Goal: Task Accomplishment & Management: Use online tool/utility

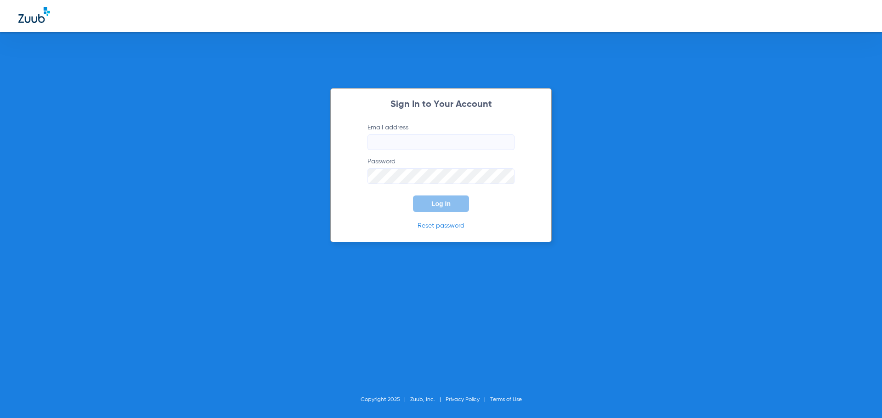
click at [423, 145] on input "Email address" at bounding box center [440, 143] width 147 height 16
click at [427, 144] on input "jenniferpincuspy24" at bounding box center [440, 143] width 147 height 16
type input "[EMAIL_ADDRESS][DOMAIN_NAME]"
click at [413, 196] on button "Log In" at bounding box center [441, 204] width 56 height 17
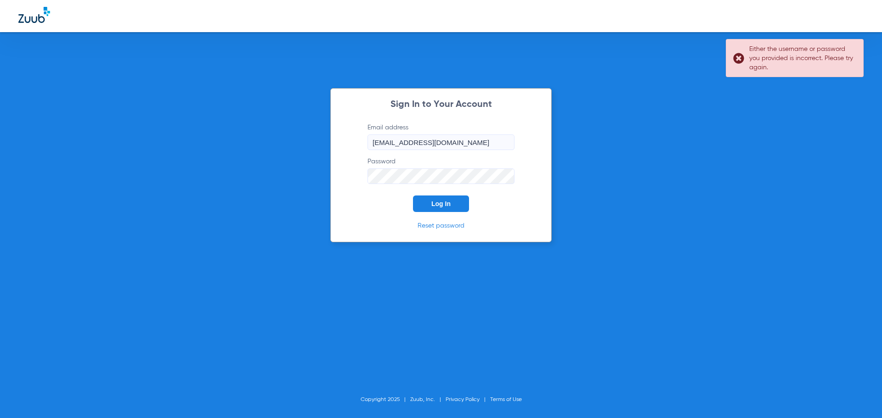
click at [316, 173] on div "Sign In to Your Account Email address [EMAIL_ADDRESS][DOMAIN_NAME] Password Log…" at bounding box center [441, 209] width 882 height 418
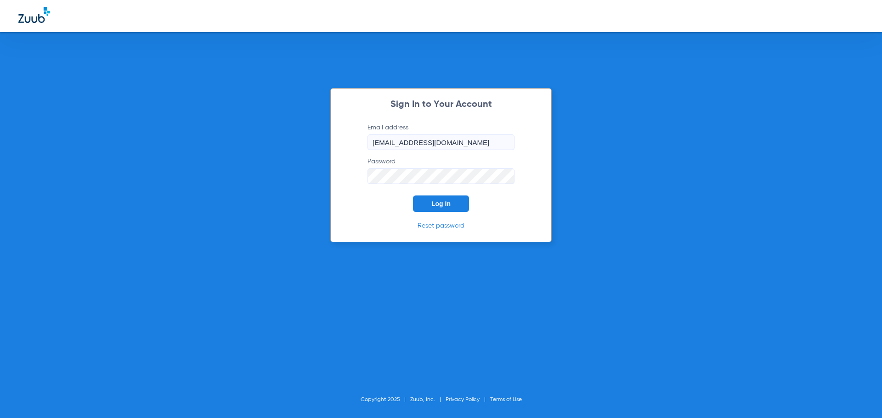
click at [413, 196] on button "Log In" at bounding box center [441, 204] width 56 height 17
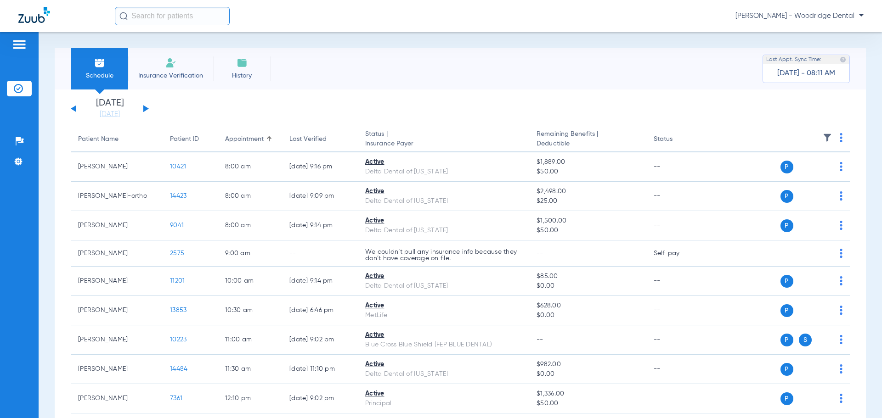
click at [73, 109] on button at bounding box center [74, 108] width 6 height 7
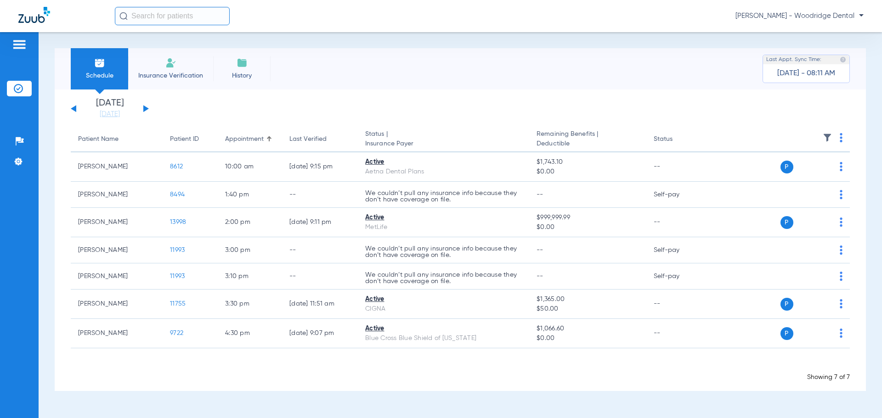
click at [73, 109] on button at bounding box center [74, 108] width 6 height 7
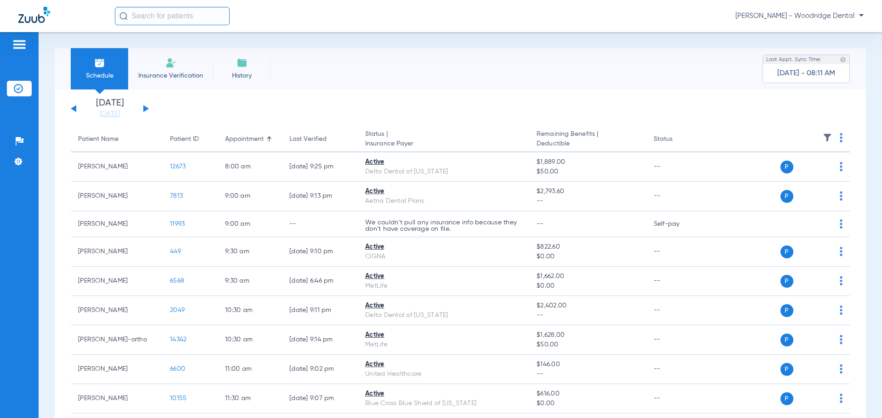
click at [146, 109] on button at bounding box center [146, 108] width 6 height 7
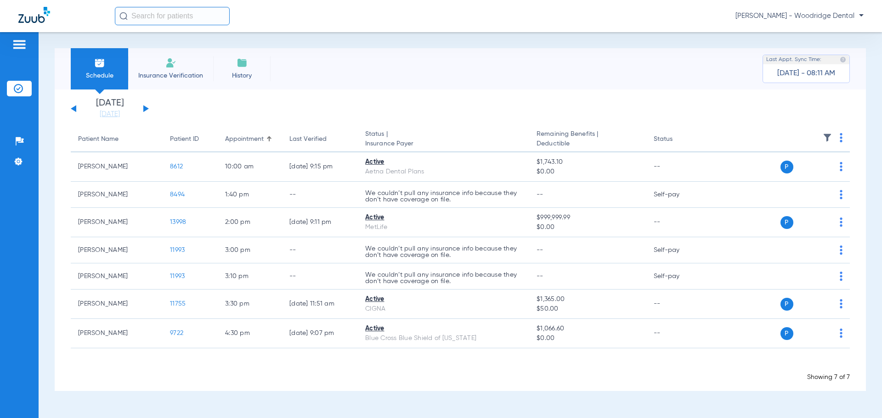
click at [76, 108] on div "[DATE] [DATE] [DATE] [DATE] [DATE] [DATE] [DATE] [DATE] [DATE] [DATE] [DATE] [D…" at bounding box center [110, 109] width 78 height 20
click at [75, 108] on button at bounding box center [74, 108] width 6 height 7
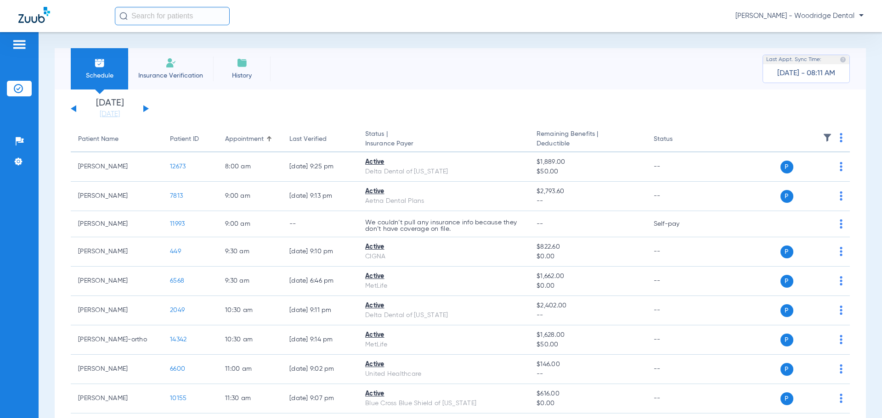
click at [75, 108] on button at bounding box center [74, 108] width 6 height 7
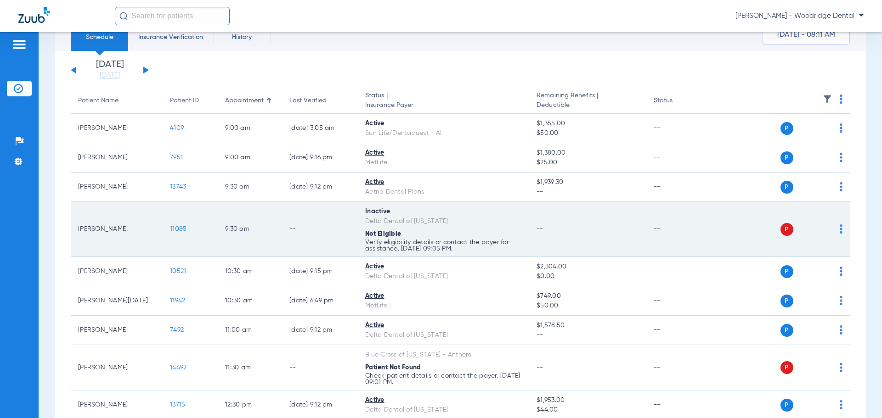
scroll to position [92, 0]
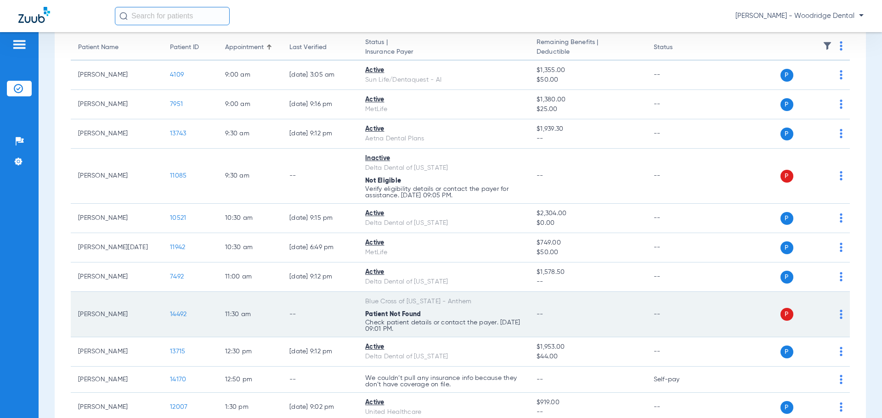
click at [177, 315] on span "14492" at bounding box center [178, 314] width 17 height 6
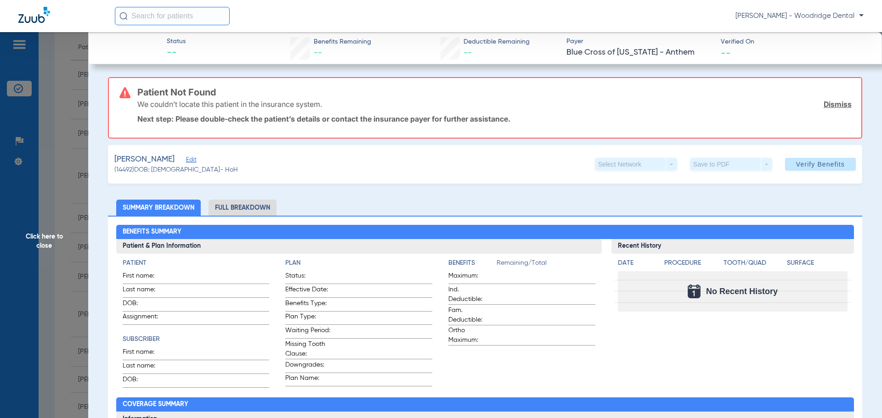
click at [48, 238] on span "Click here to close" at bounding box center [44, 241] width 88 height 418
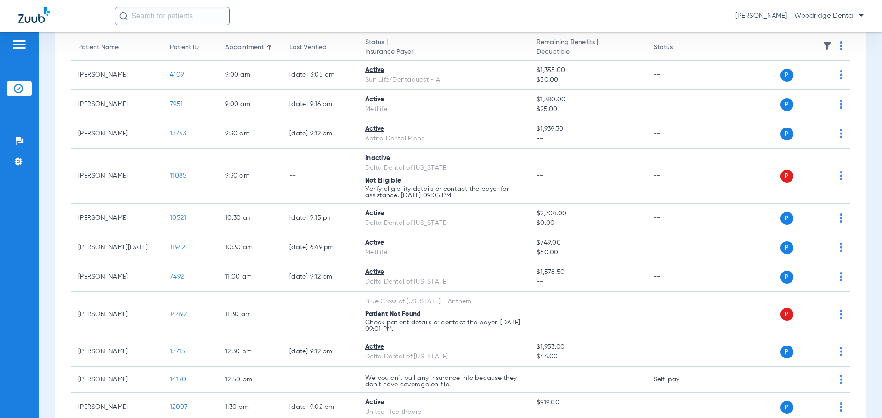
scroll to position [0, 0]
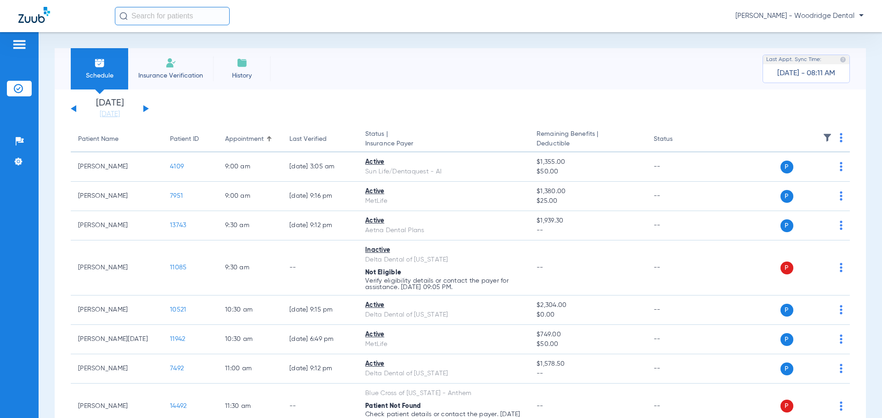
click at [177, 72] on span "Insurance Verification" at bounding box center [170, 75] width 71 height 9
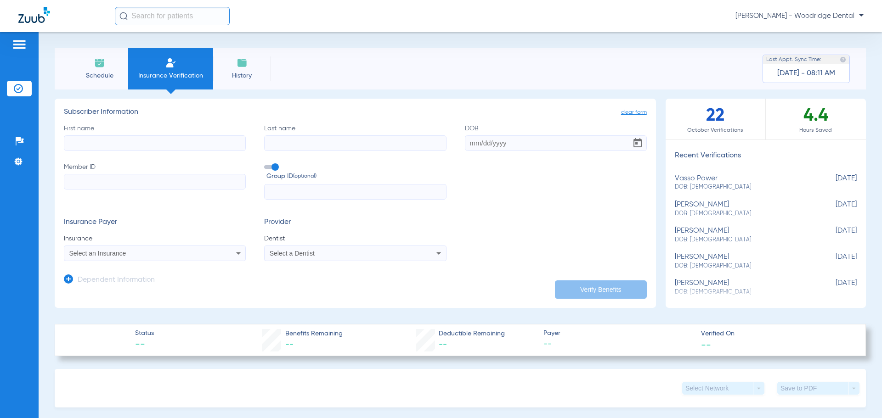
click at [156, 144] on input "First name" at bounding box center [155, 143] width 182 height 16
type input "[PERSON_NAME]"
click at [516, 138] on input "DOB Required" at bounding box center [556, 143] width 182 height 16
type input "[DATE]"
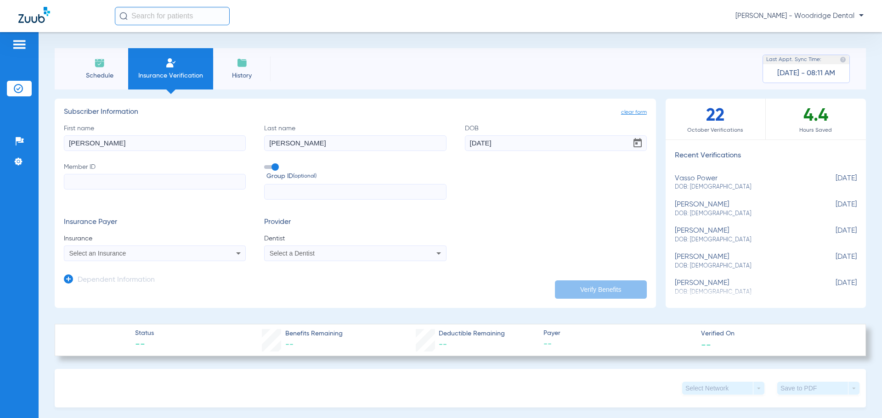
click at [137, 179] on input "Member ID" at bounding box center [155, 182] width 182 height 16
paste input "R7P64W23566"
type input "R7P64W23566"
click at [133, 249] on div "Select an Insurance" at bounding box center [154, 253] width 181 height 11
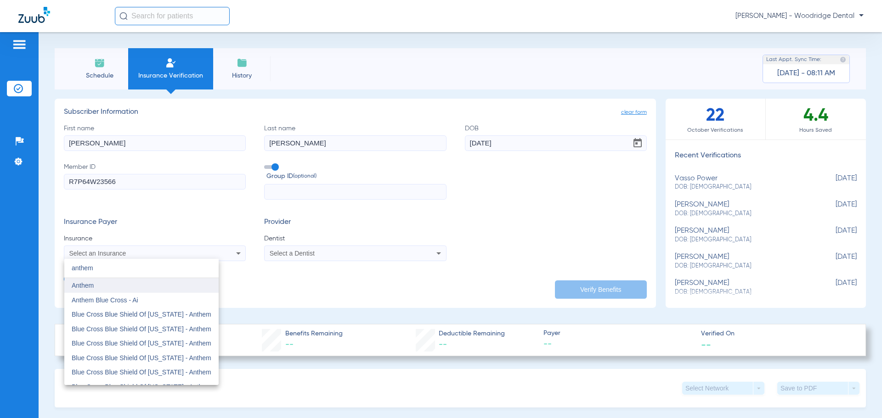
type input "anthem"
click at [135, 290] on mat-option "Anthem" at bounding box center [141, 285] width 154 height 15
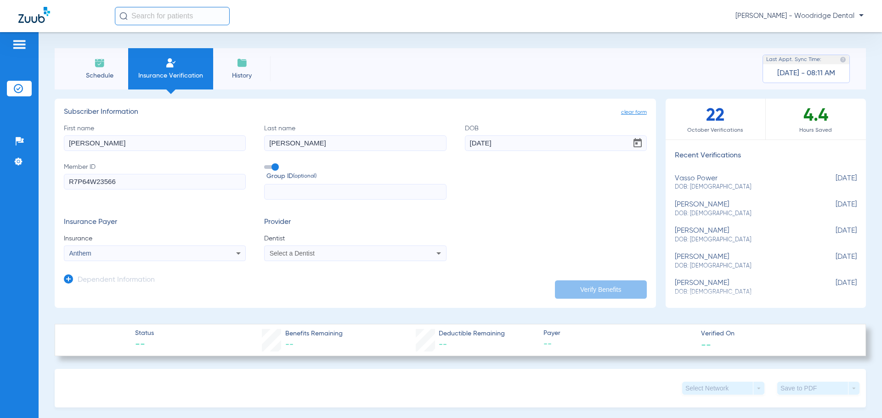
click at [344, 257] on div "Select a Dentist" at bounding box center [355, 253] width 181 height 11
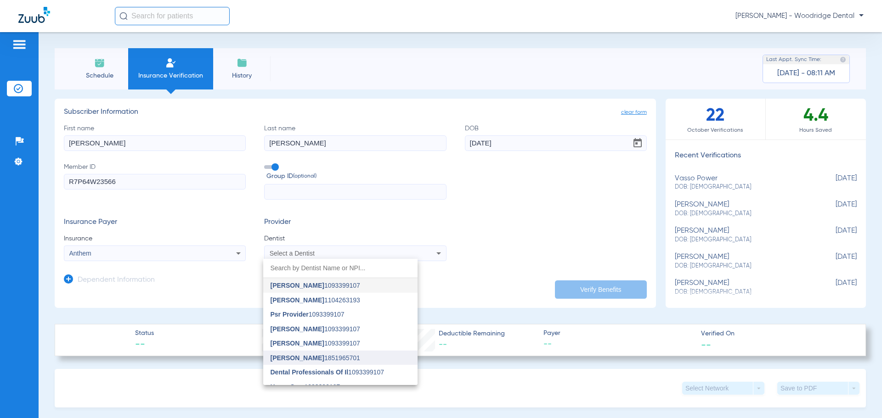
click at [345, 351] on mat-option "[PERSON_NAME] 1851965701" at bounding box center [340, 358] width 154 height 15
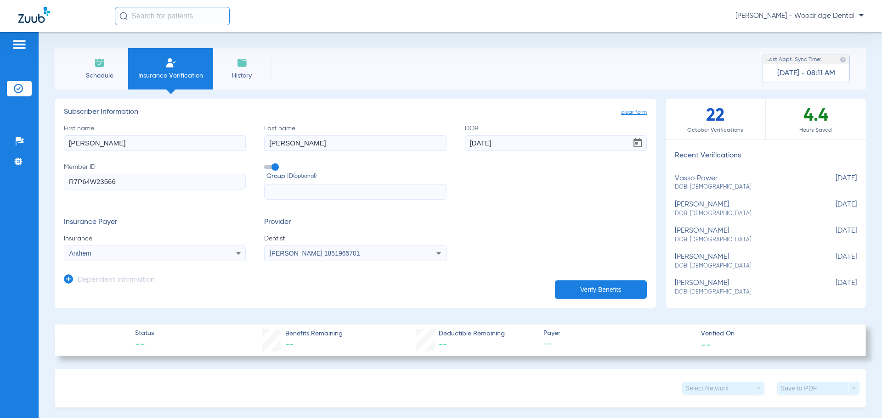
click at [591, 290] on button "Verify Benefits" at bounding box center [601, 290] width 92 height 18
click at [325, 196] on input "text" at bounding box center [355, 192] width 182 height 16
click at [281, 189] on input "text" at bounding box center [355, 192] width 182 height 16
paste input "174635M2PN"
type input "174635M2PN"
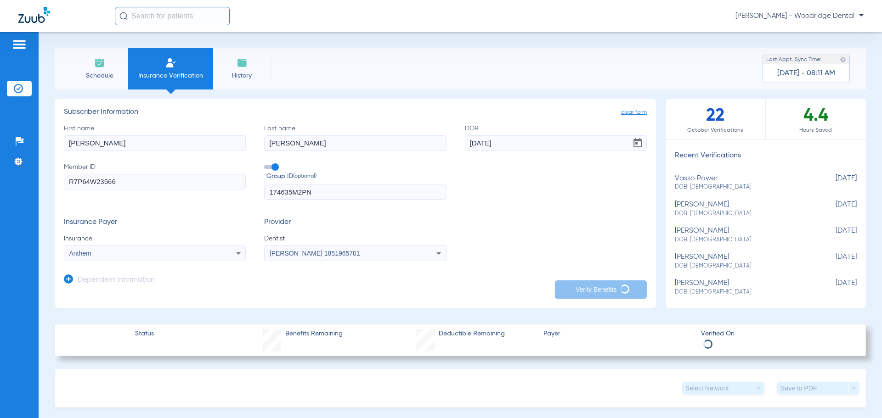
click at [576, 231] on div "Insurance Payer Insurance Anthem Provider Dentist [PERSON_NAME] 1851965701" at bounding box center [355, 239] width 583 height 43
click at [98, 74] on span "Schedule" at bounding box center [100, 75] width 44 height 9
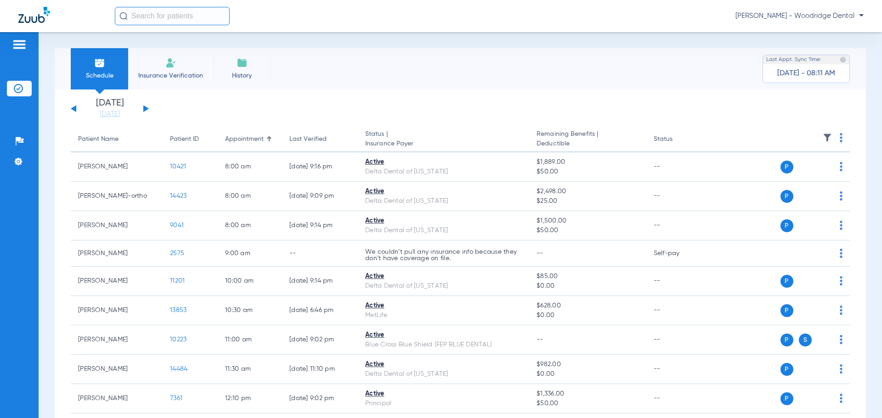
click at [73, 109] on button at bounding box center [74, 108] width 6 height 7
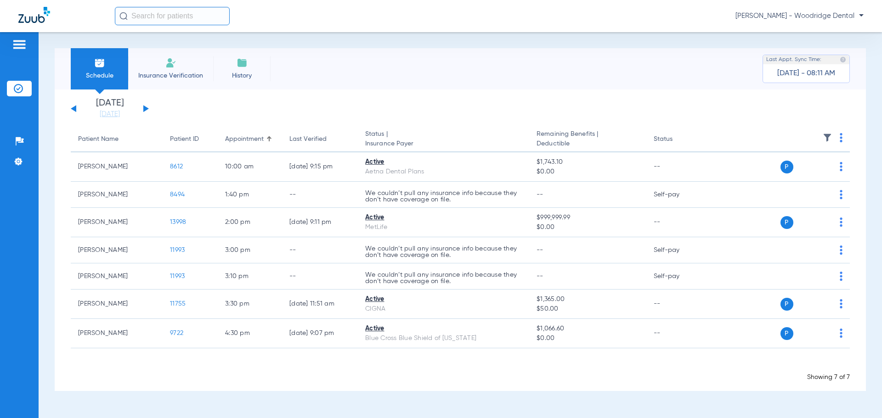
click at [73, 109] on button at bounding box center [74, 108] width 6 height 7
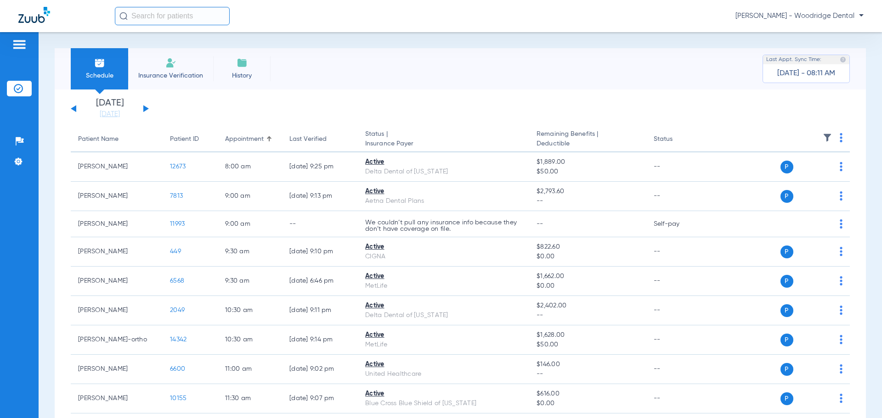
click at [73, 109] on button at bounding box center [74, 108] width 6 height 7
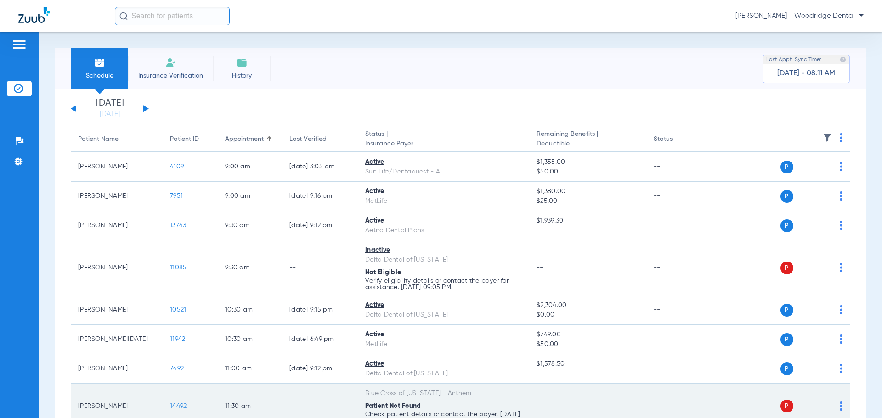
click at [185, 407] on span "14492" at bounding box center [178, 406] width 17 height 6
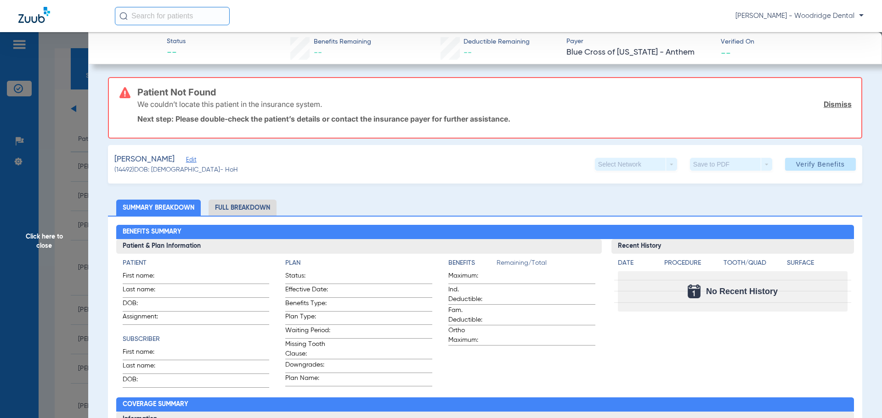
click at [232, 208] on li "Full Breakdown" at bounding box center [242, 208] width 68 height 16
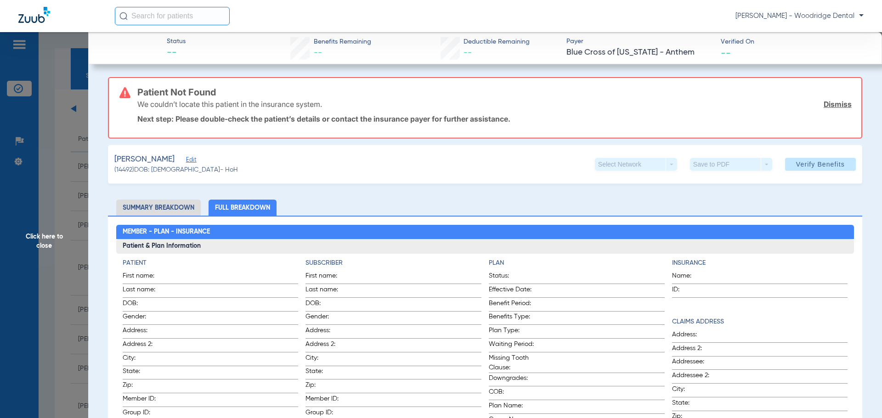
click at [186, 158] on span "Edit" at bounding box center [190, 161] width 8 height 9
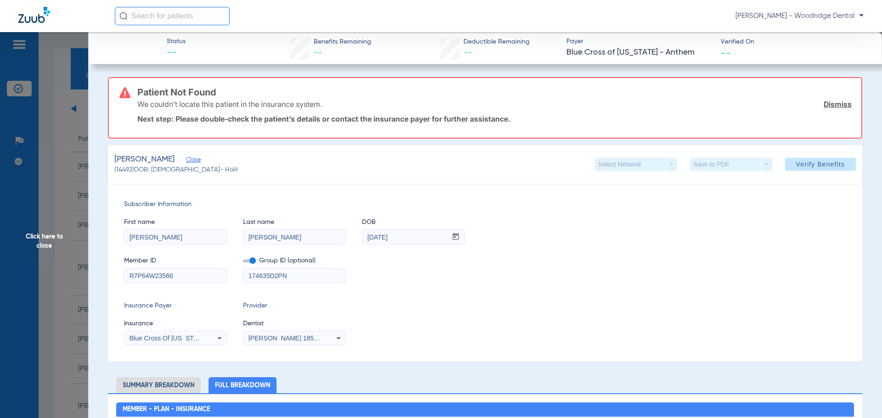
click at [274, 275] on input "174635D2PN" at bounding box center [294, 276] width 102 height 15
type input "174635M2PN"
click at [219, 339] on icon at bounding box center [219, 339] width 5 height 2
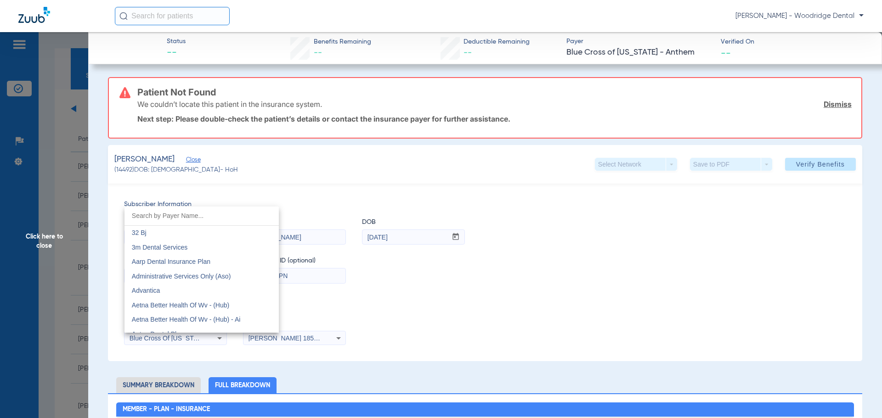
scroll to position [1138, 0]
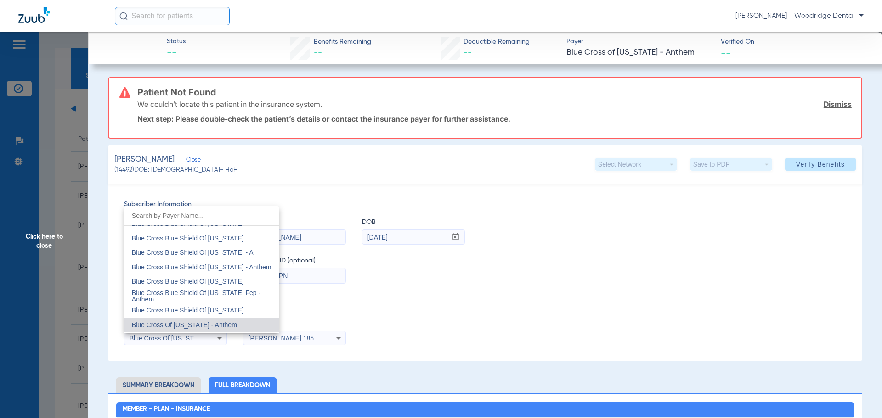
click at [384, 305] on div at bounding box center [441, 209] width 882 height 418
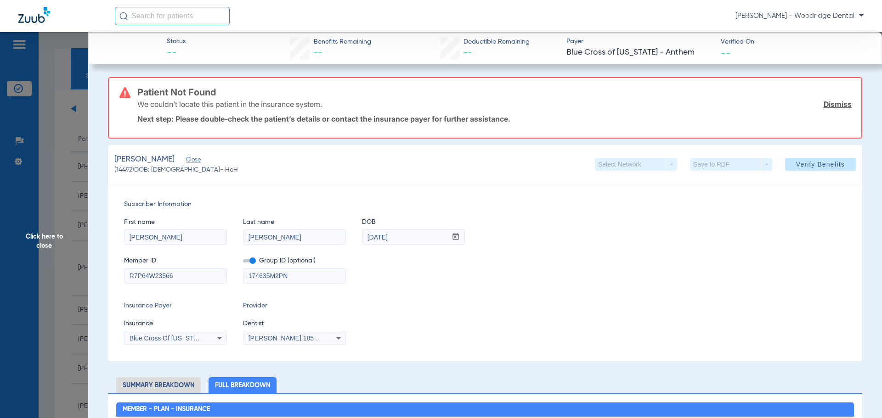
click at [218, 336] on icon at bounding box center [219, 338] width 11 height 11
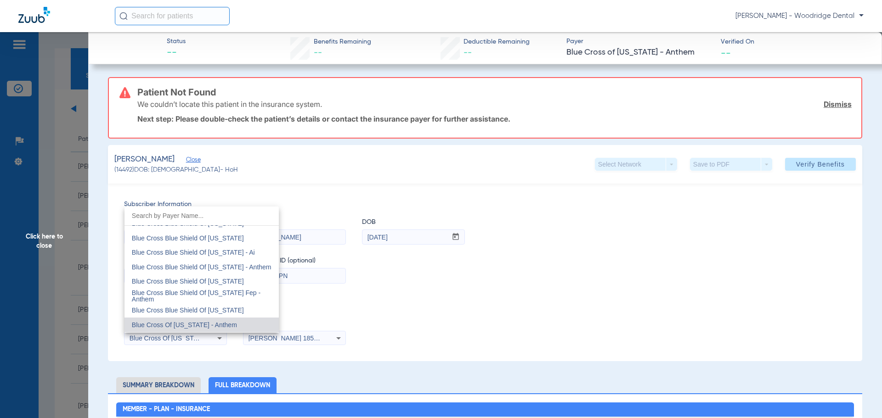
click at [216, 215] on input "dropdown search" at bounding box center [201, 216] width 154 height 19
type input "anthem"
click at [204, 215] on input "anthem" at bounding box center [201, 216] width 154 height 19
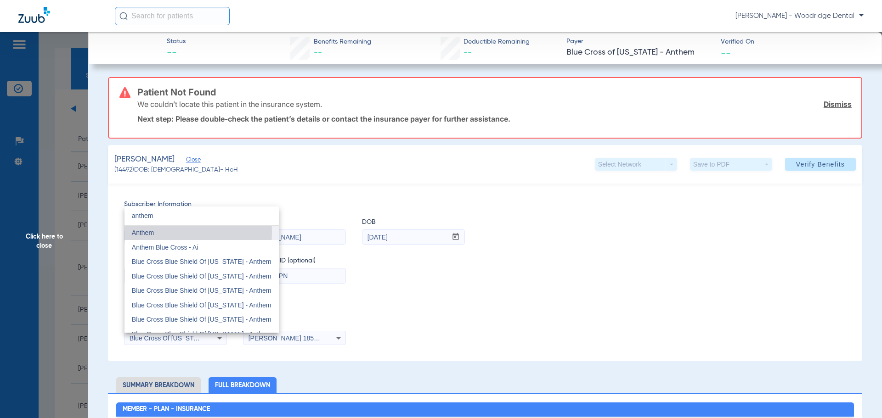
click at [141, 232] on span "Anthem" at bounding box center [143, 232] width 22 height 7
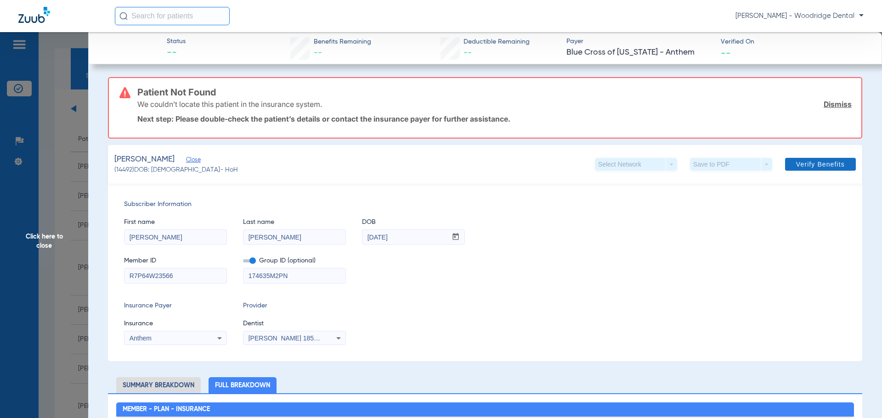
click at [807, 159] on span at bounding box center [820, 164] width 71 height 22
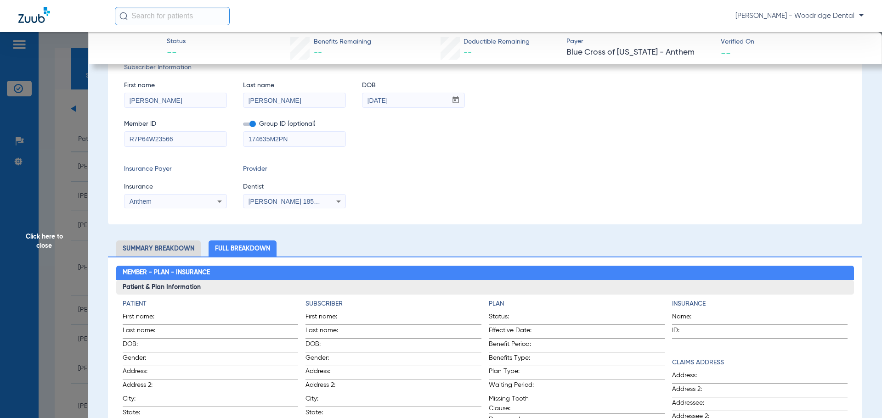
scroll to position [138, 0]
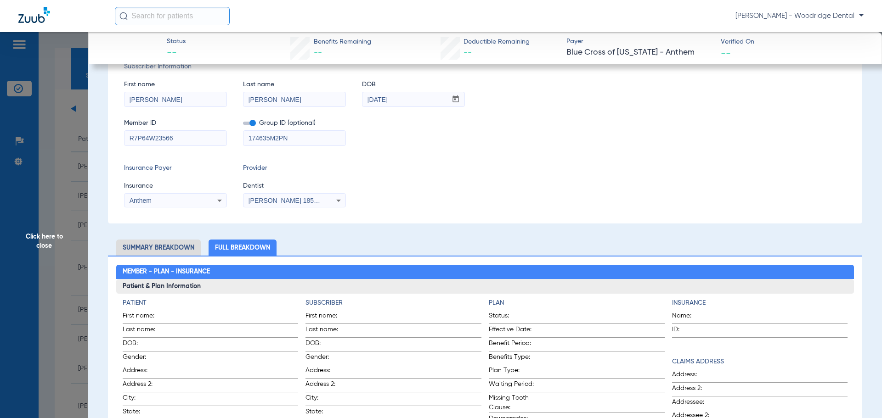
click at [218, 200] on icon at bounding box center [219, 201] width 5 height 2
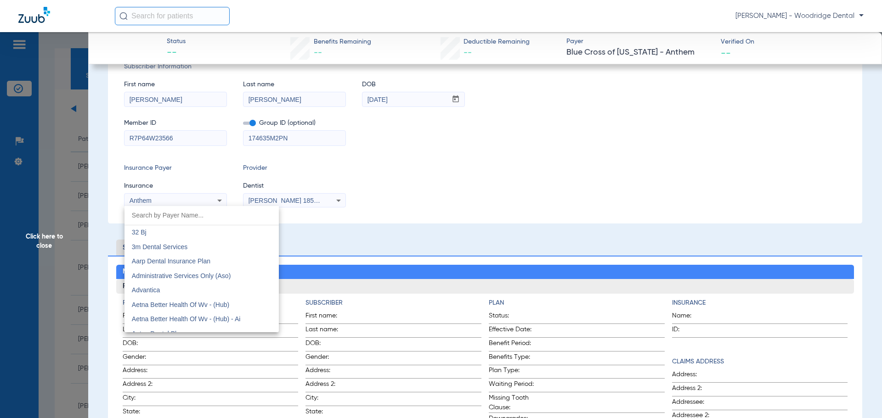
scroll to position [284, 0]
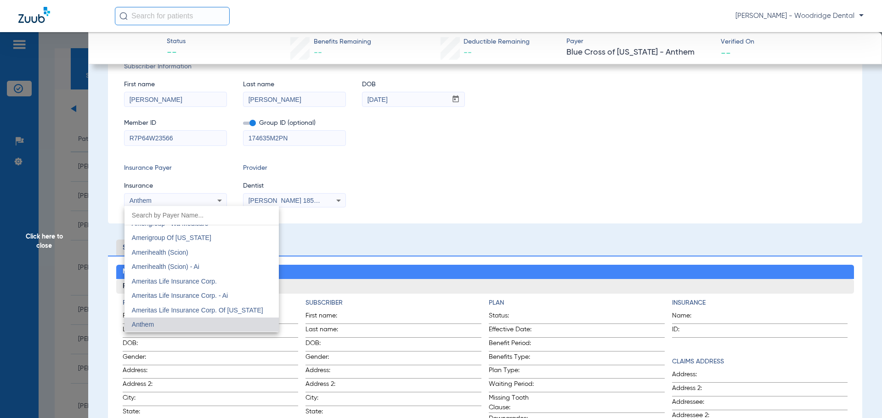
click at [217, 213] on input "dropdown search" at bounding box center [201, 215] width 154 height 19
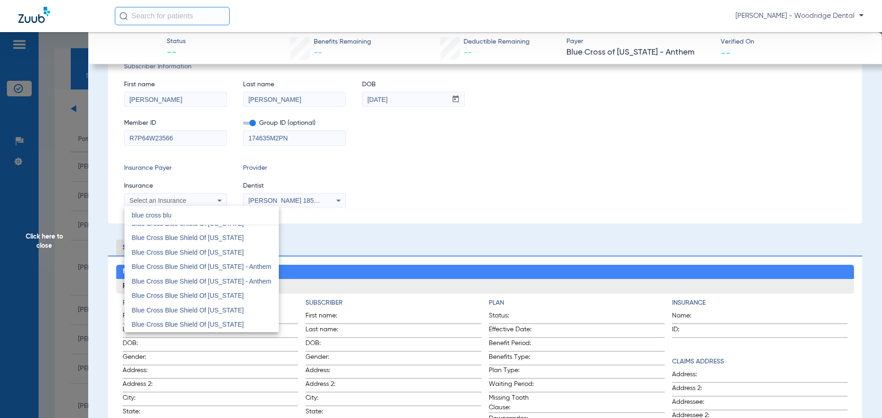
click at [225, 217] on input "blue cross blu" at bounding box center [201, 215] width 154 height 19
type input "b"
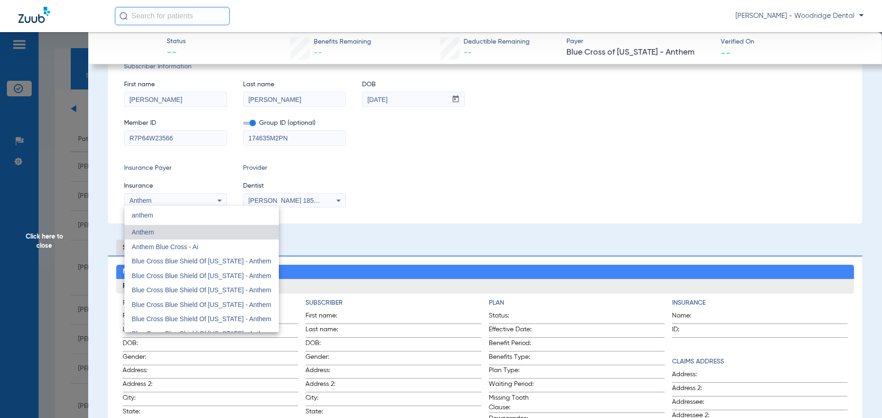
type input "anthem"
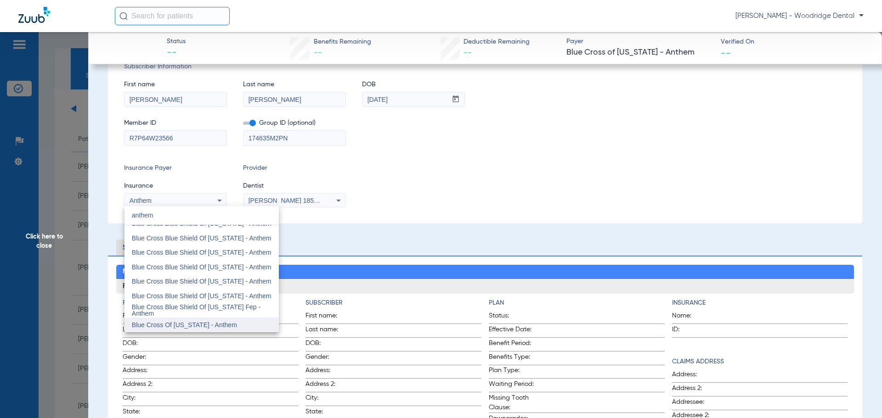
click at [208, 325] on span "Blue Cross Of [US_STATE] - Anthem" at bounding box center [184, 324] width 105 height 7
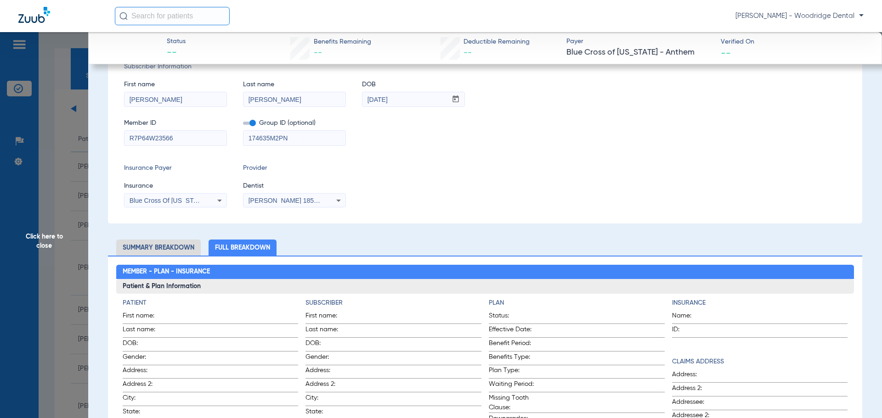
scroll to position [0, 0]
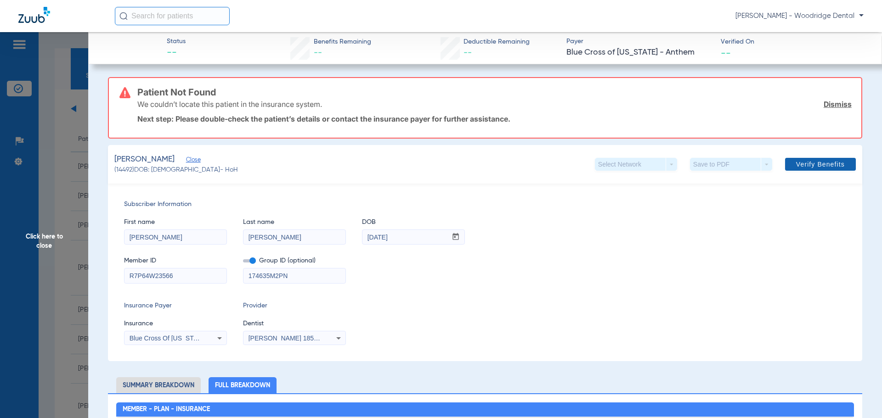
click at [796, 163] on span "Verify Benefits" at bounding box center [820, 164] width 49 height 7
click at [261, 275] on input "174635M2PN" at bounding box center [294, 276] width 102 height 15
click at [801, 165] on span "Verify Benefits" at bounding box center [820, 164] width 49 height 7
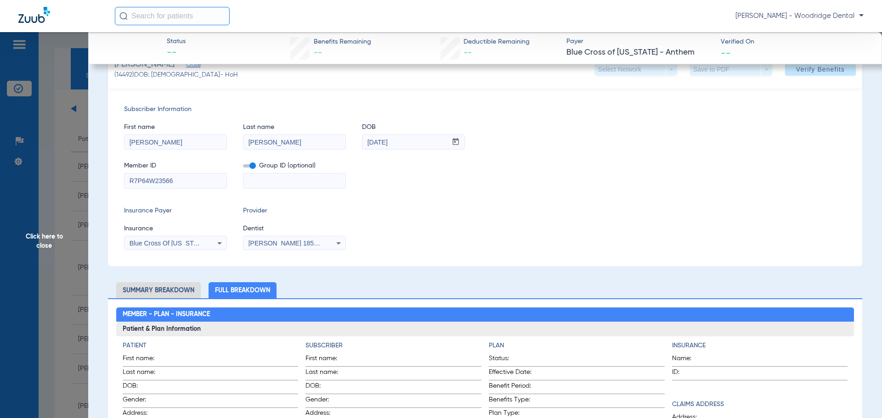
scroll to position [184, 0]
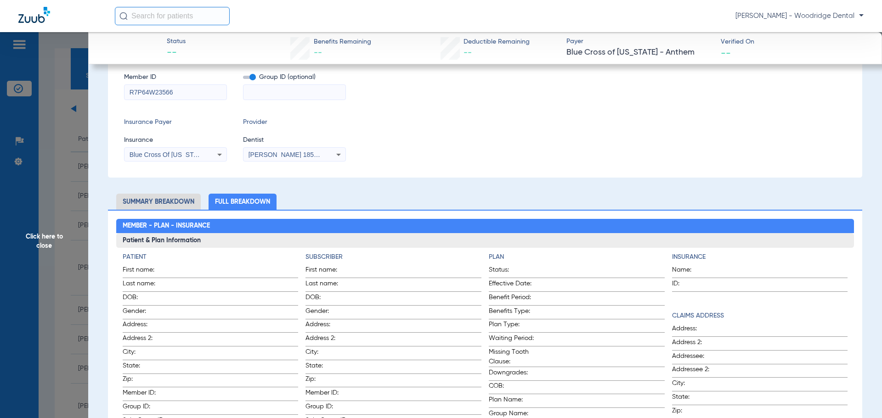
click at [218, 156] on icon at bounding box center [219, 154] width 11 height 11
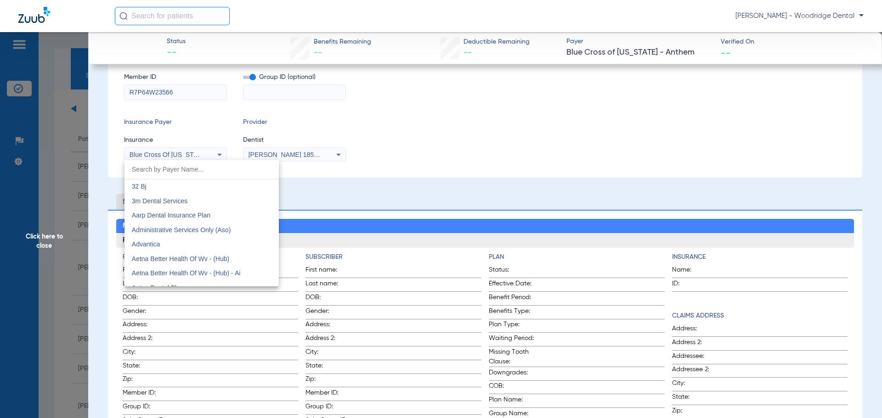
scroll to position [1138, 0]
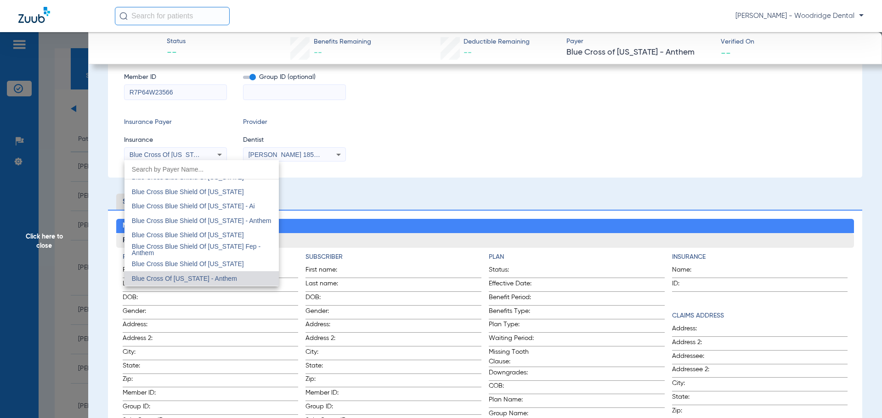
click at [231, 171] on input "dropdown search" at bounding box center [201, 169] width 154 height 19
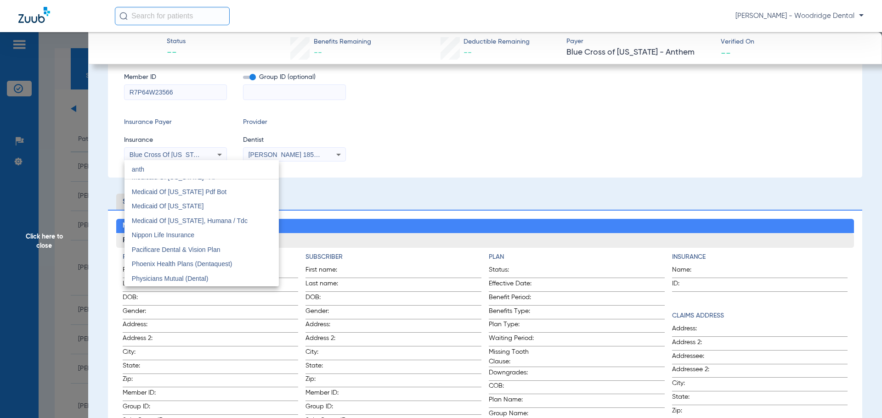
scroll to position [96, 0]
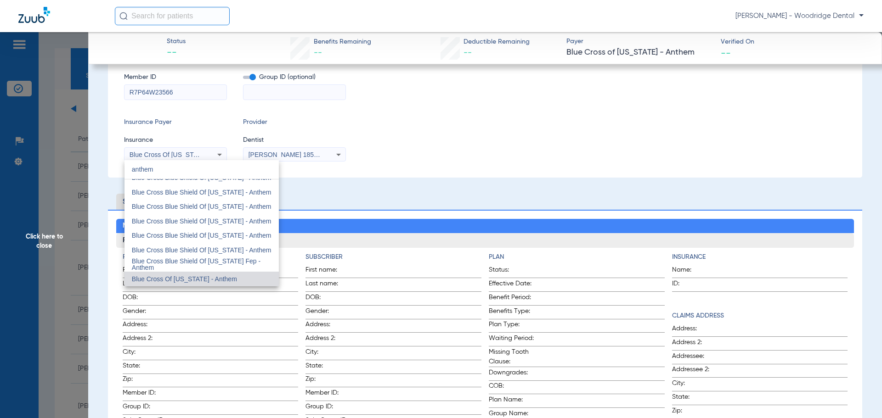
type input "anthem"
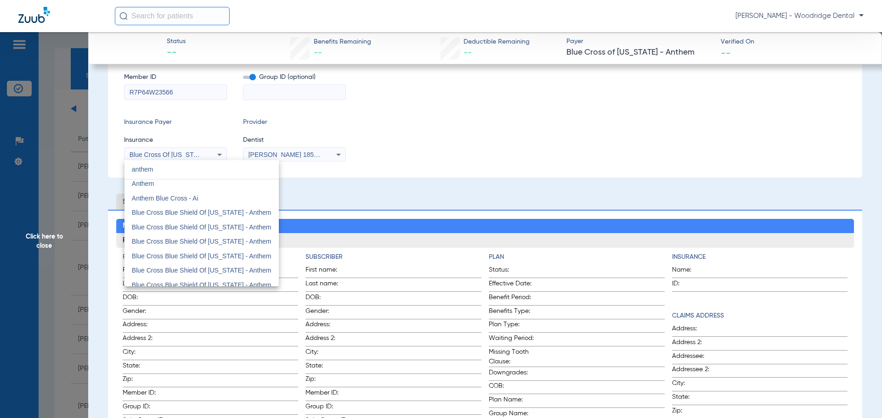
scroll to position [0, 0]
click at [165, 187] on mat-option "Anthem" at bounding box center [201, 187] width 154 height 15
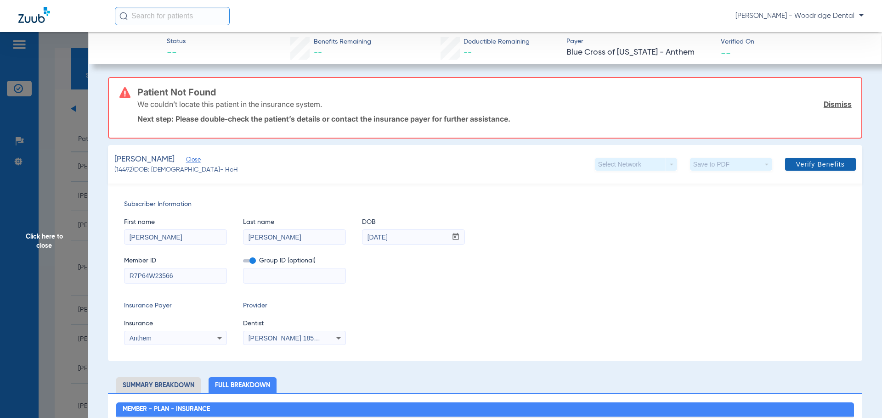
click at [811, 164] on span "Verify Benefits" at bounding box center [820, 164] width 49 height 7
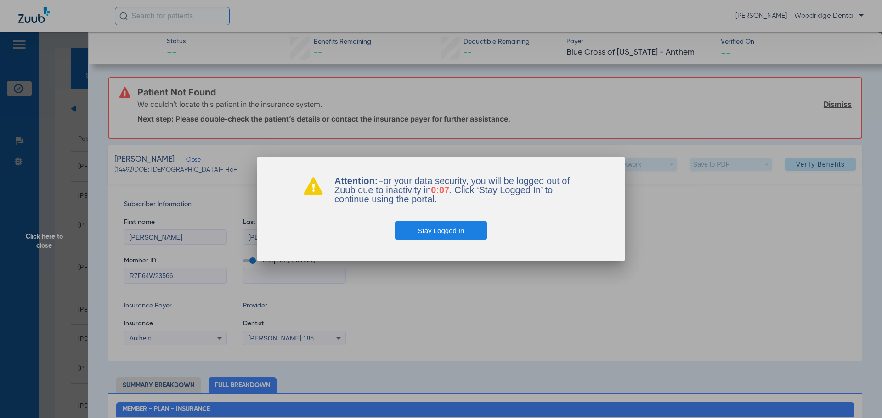
click at [468, 229] on button "Stay Logged In" at bounding box center [441, 230] width 92 height 18
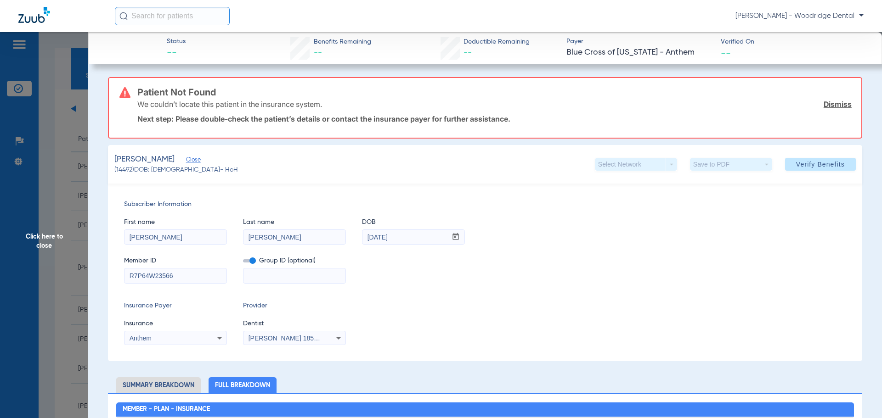
drag, startPoint x: 191, startPoint y: 276, endPoint x: 68, endPoint y: 270, distance: 122.8
click at [803, 163] on span "Verify Benefits" at bounding box center [820, 164] width 49 height 7
click at [219, 336] on icon at bounding box center [219, 338] width 11 height 11
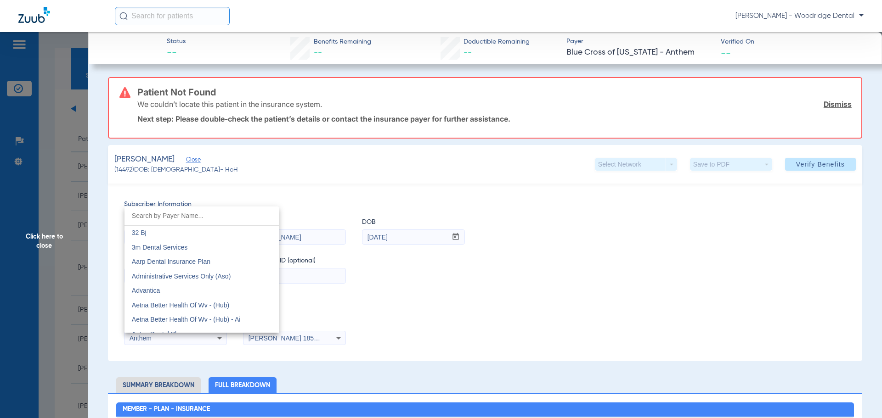
scroll to position [284, 0]
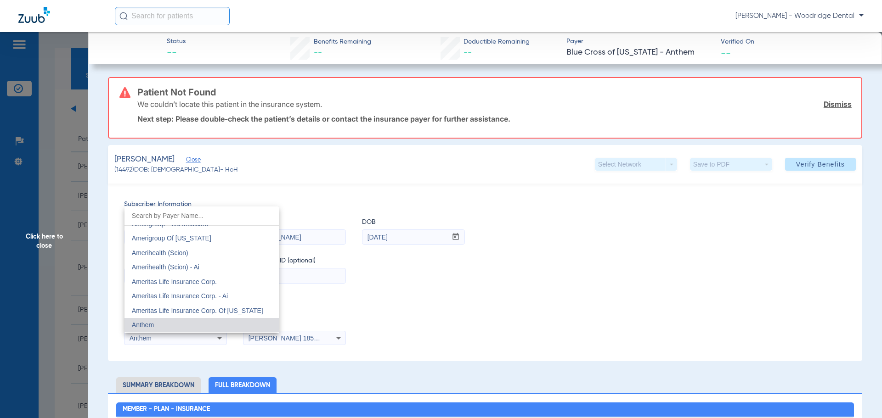
click at [211, 215] on input "dropdown search" at bounding box center [201, 216] width 154 height 19
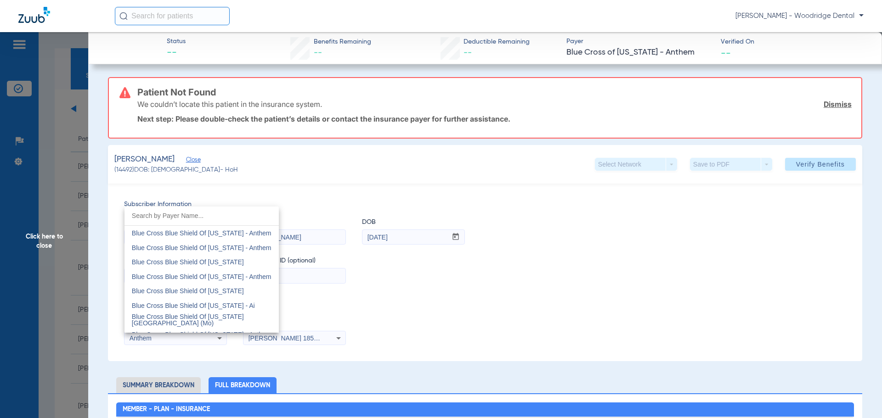
scroll to position [734, 0]
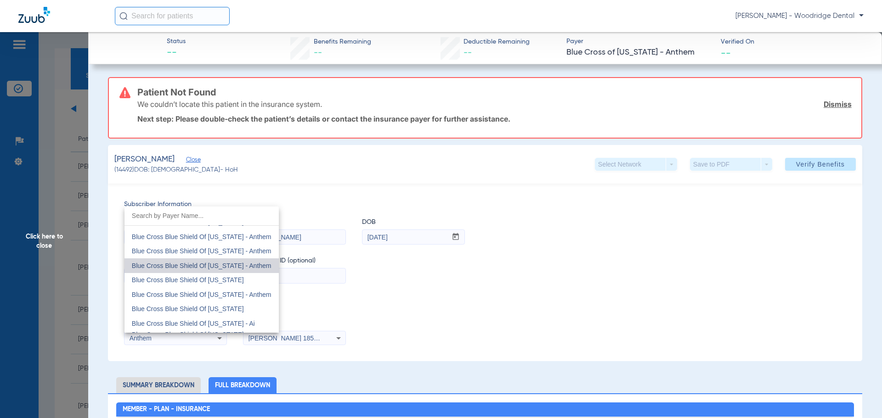
click at [238, 265] on span "Blue Cross Blue Shield Of [US_STATE] - Anthem" at bounding box center [202, 265] width 140 height 7
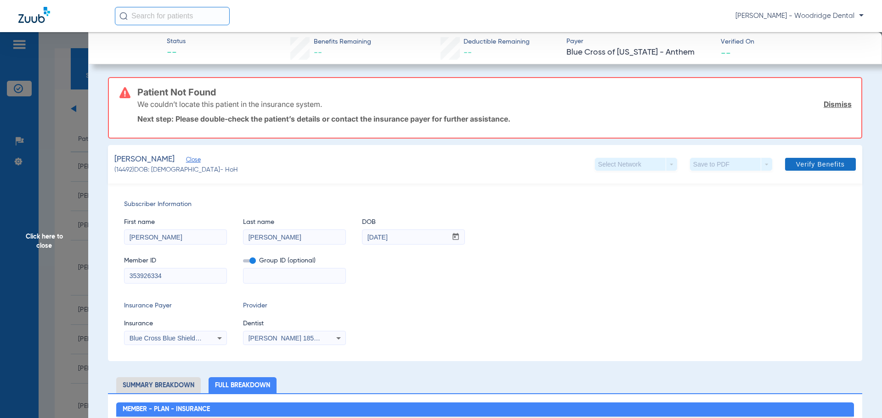
click at [807, 170] on span at bounding box center [820, 164] width 71 height 22
click at [168, 274] on input "353926334" at bounding box center [175, 276] width 102 height 15
paste input "R7P64W23566"
click at [796, 166] on span "Verify Benefits" at bounding box center [820, 164] width 49 height 7
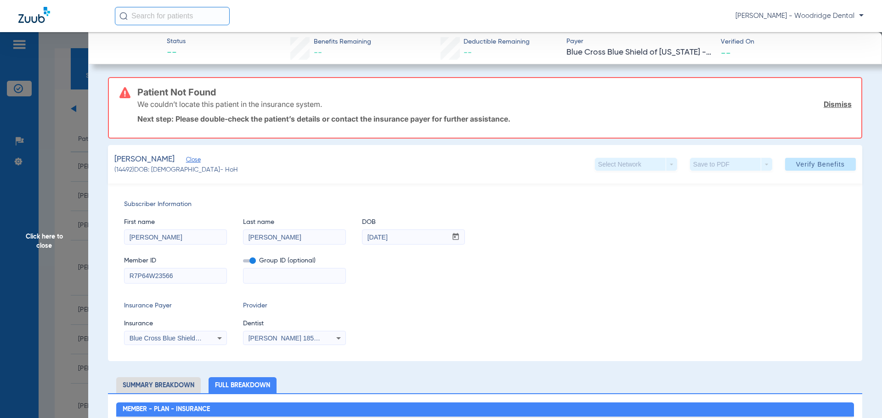
click at [162, 278] on input "R7P64W23566" at bounding box center [175, 276] width 102 height 15
click at [802, 167] on span "Verify Benefits" at bounding box center [820, 164] width 49 height 7
click at [520, 308] on div "Insurance Payer Insurance Blue Cross Blue Shield Of [US_STATE] - Anthem Provide…" at bounding box center [485, 323] width 722 height 44
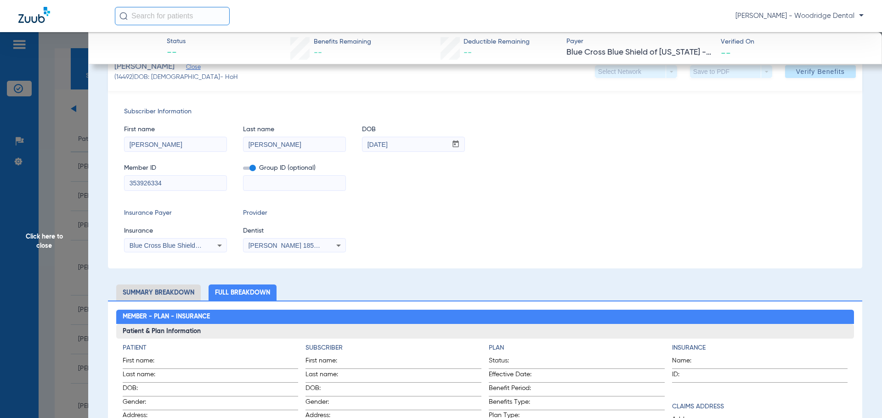
scroll to position [92, 0]
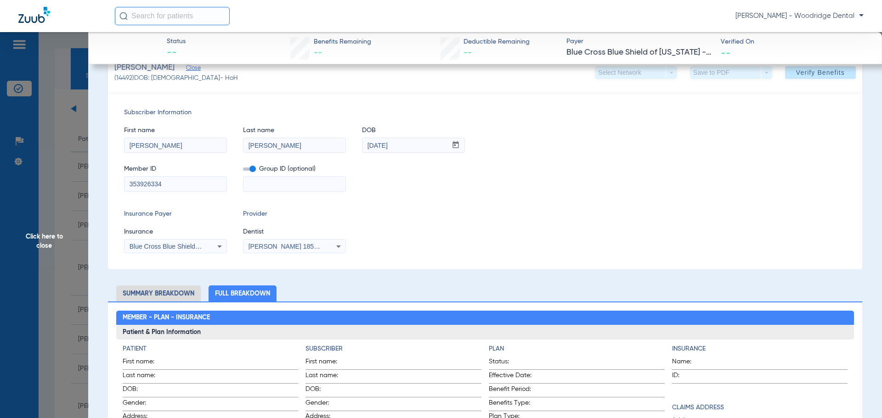
click at [220, 245] on icon at bounding box center [219, 246] width 11 height 11
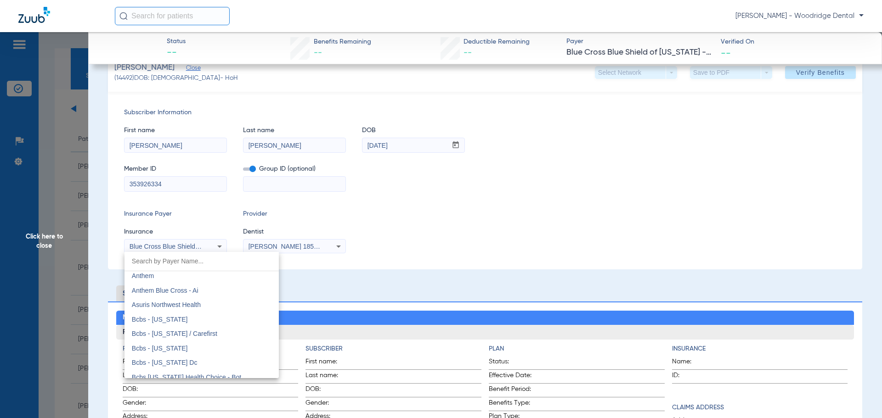
scroll to position [360, 0]
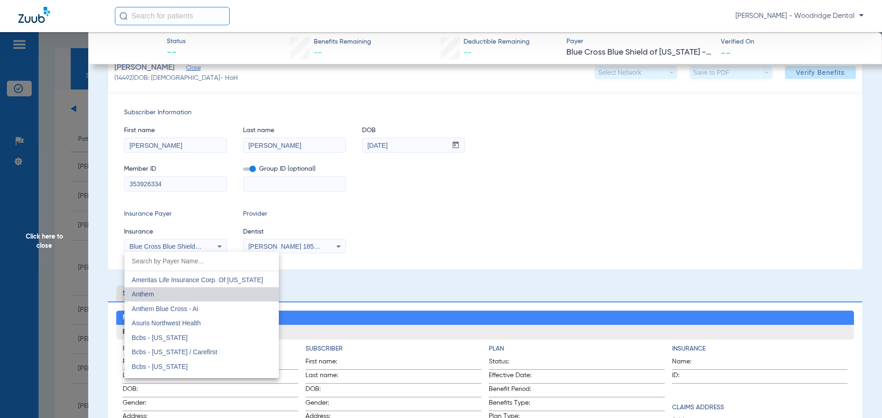
click at [211, 289] on mat-option "Anthem" at bounding box center [201, 294] width 154 height 15
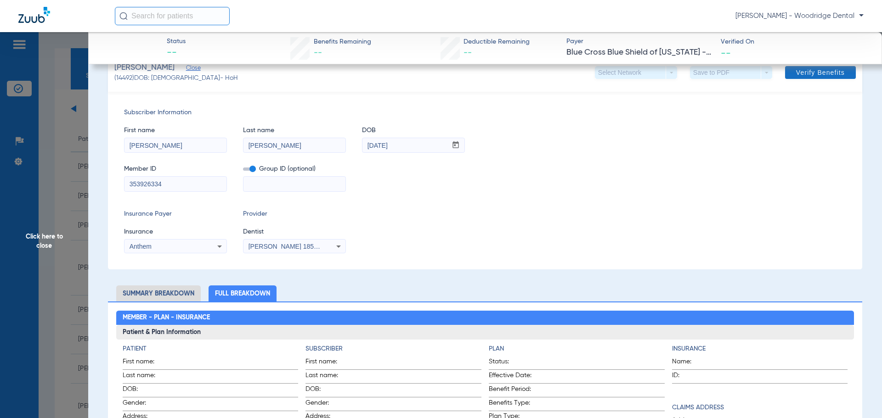
click at [808, 76] on span "Verify Benefits" at bounding box center [820, 72] width 49 height 7
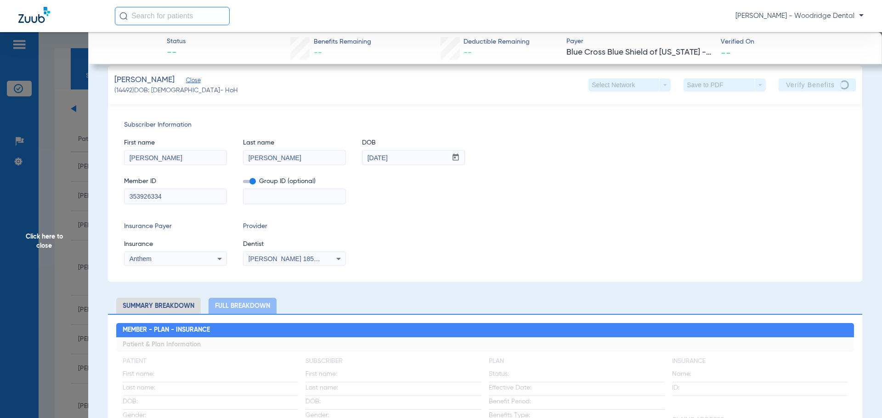
scroll to position [0, 0]
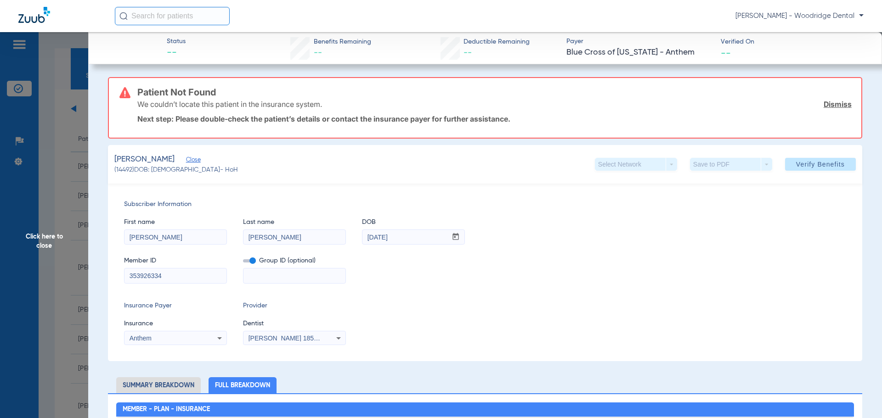
click at [165, 277] on input "353926334" at bounding box center [175, 276] width 102 height 15
type input "642W23566"
click at [220, 341] on icon at bounding box center [219, 338] width 11 height 11
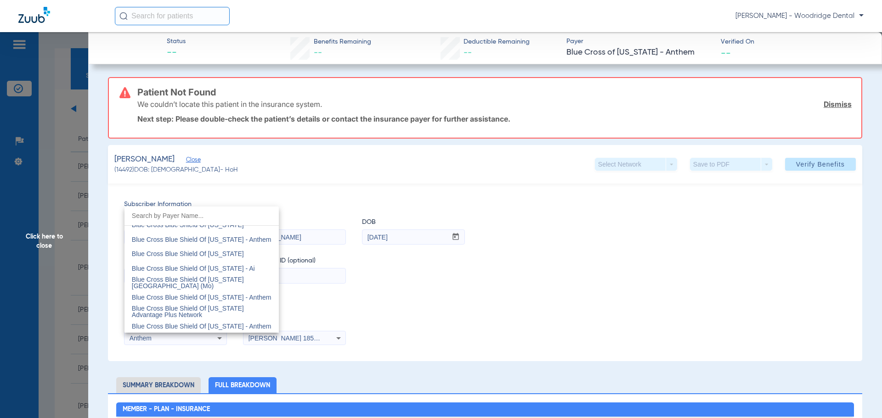
scroll to position [743, 0]
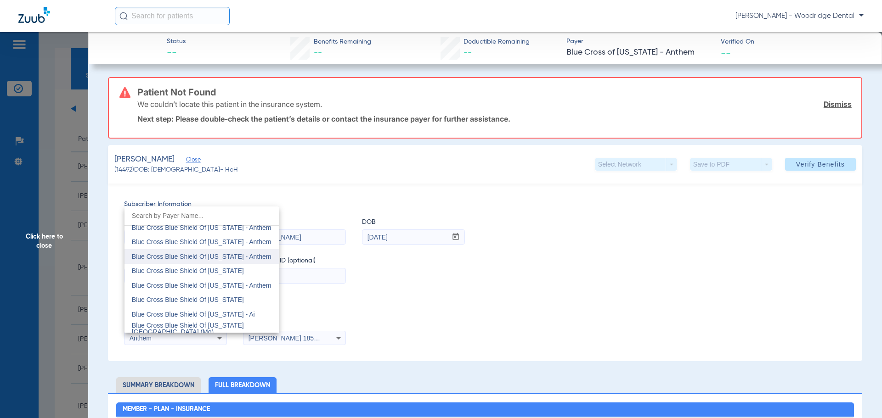
click at [230, 259] on span "Blue Cross Blue Shield Of [US_STATE] - Anthem" at bounding box center [202, 256] width 140 height 7
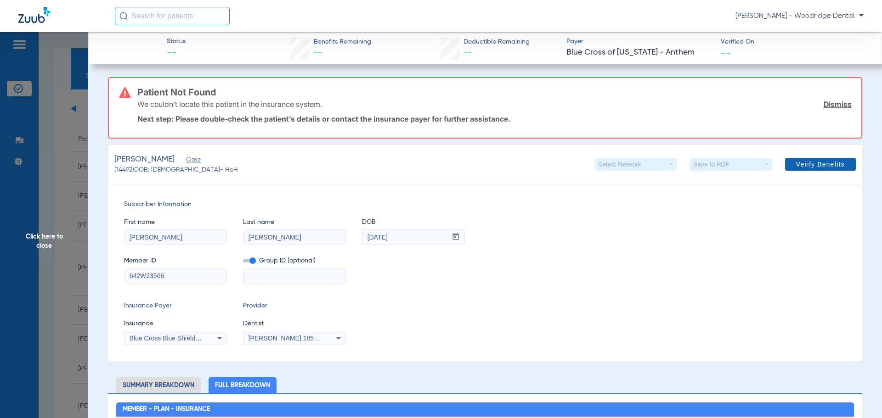
click at [796, 158] on span at bounding box center [820, 164] width 71 height 22
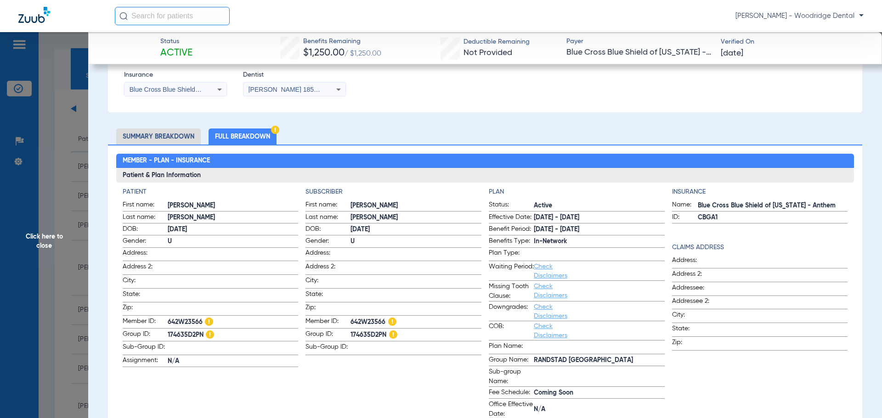
scroll to position [184, 0]
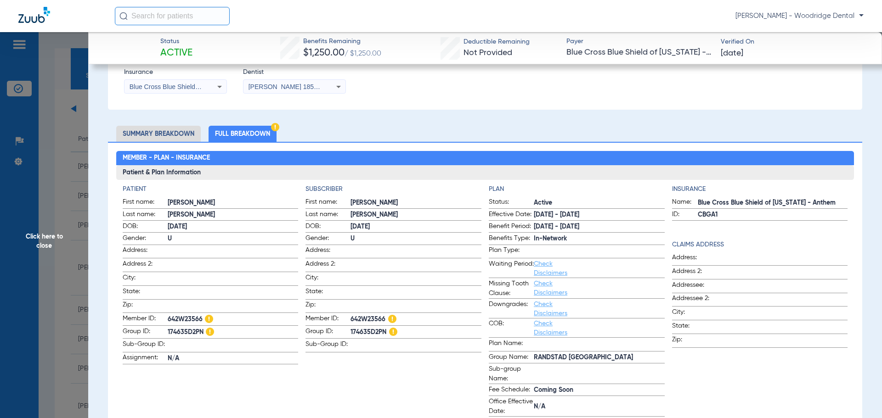
click at [366, 314] on span "642W23566" at bounding box center [415, 319] width 131 height 11
click at [366, 317] on span "642W23566" at bounding box center [415, 319] width 131 height 11
copy span "642W23566"
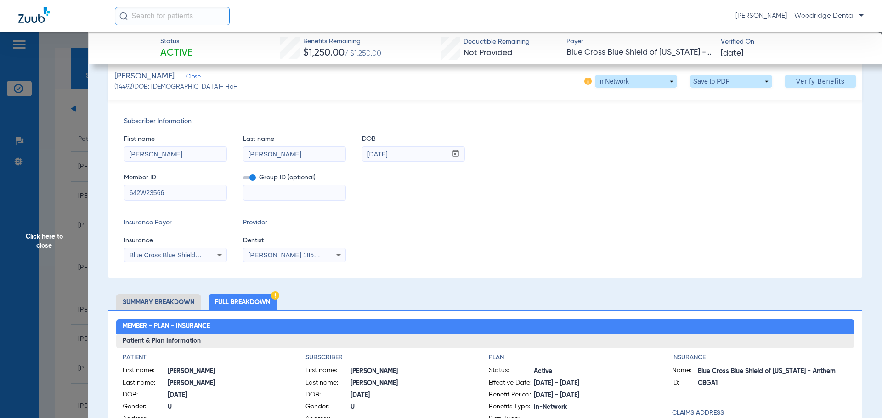
scroll to position [0, 0]
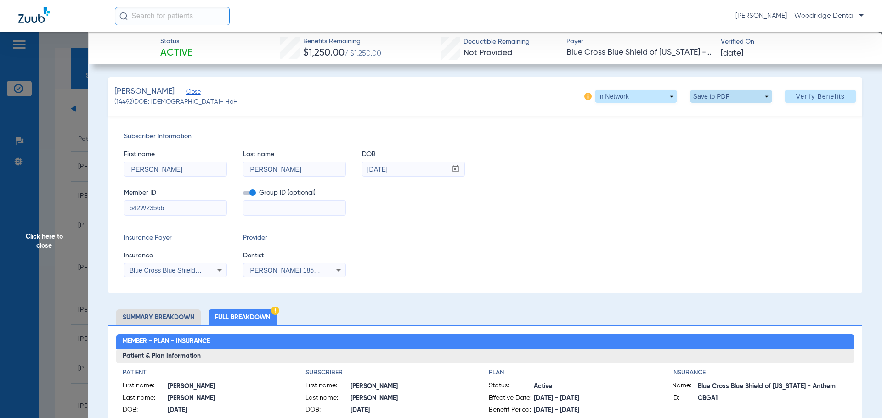
click at [731, 99] on span at bounding box center [731, 96] width 22 height 22
click at [726, 113] on span "Save to PDF" at bounding box center [727, 115] width 36 height 6
click at [38, 235] on span "Click here to close" at bounding box center [44, 241] width 88 height 418
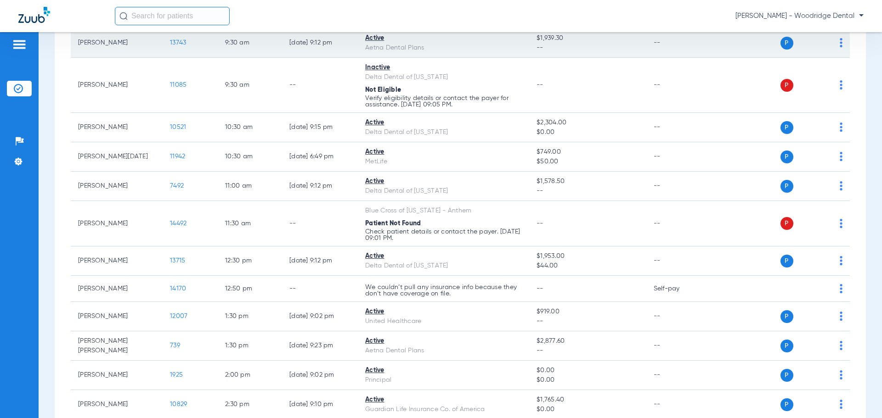
scroll to position [184, 0]
